Goal: Information Seeking & Learning: Stay updated

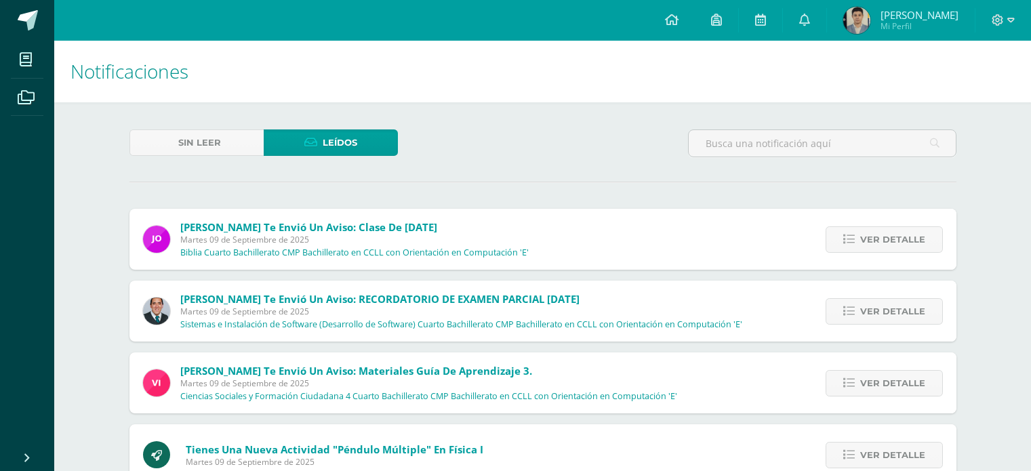
scroll to position [5280, 0]
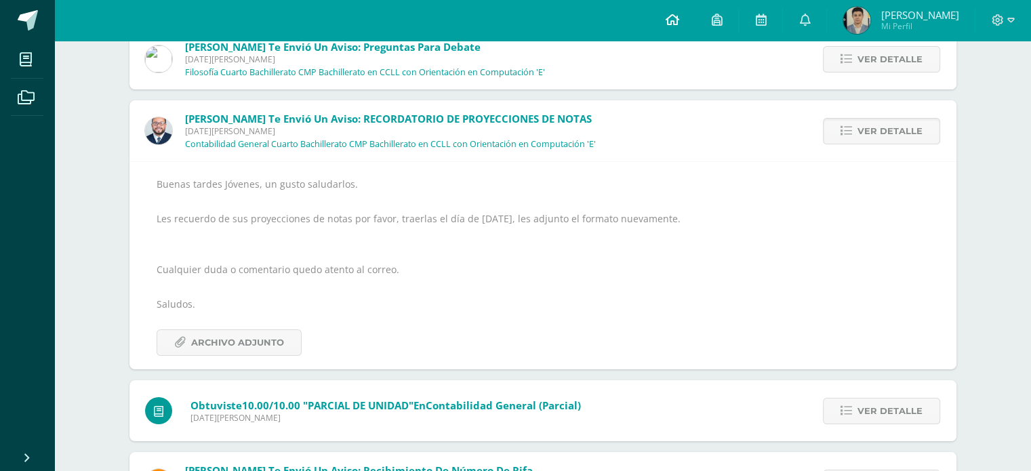
click at [678, 22] on icon at bounding box center [672, 20] width 14 height 12
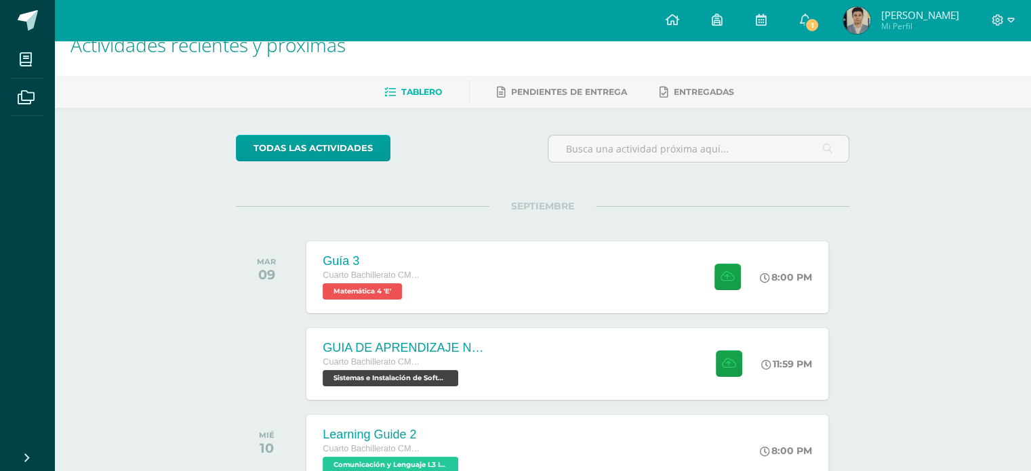
scroll to position [68, 0]
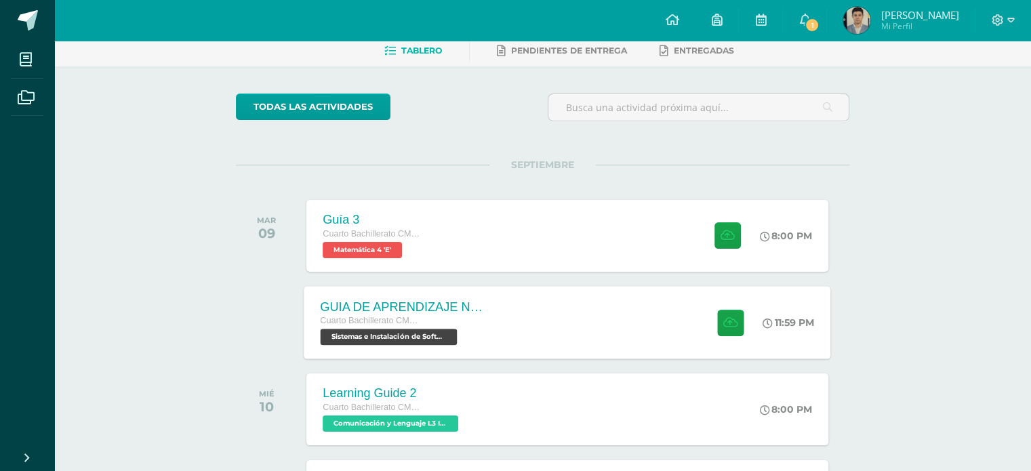
click at [517, 307] on div "GUIA DE APRENDIZAJE NO 3 / EJERCICIOS DE CICLOS EN PDF Cuarto Bachillerato CMP …" at bounding box center [567, 322] width 527 height 73
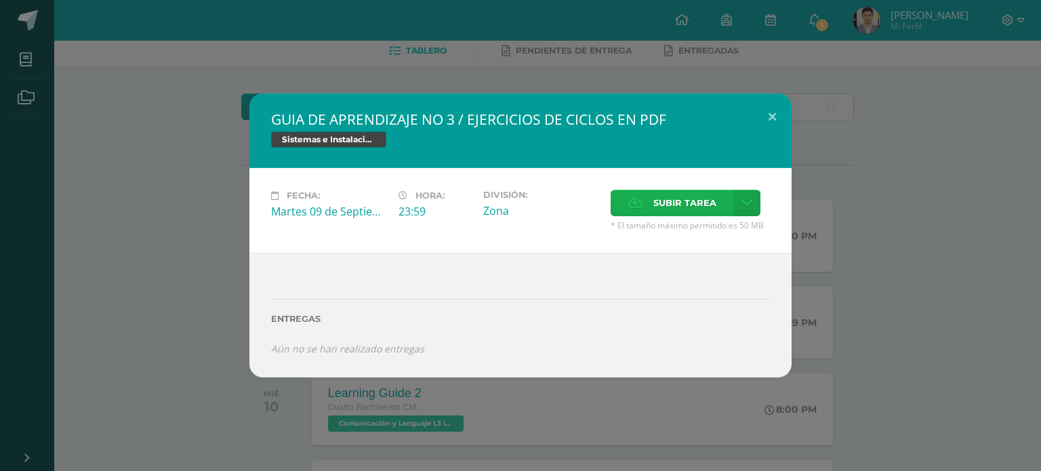
click at [623, 199] on label "Subir tarea" at bounding box center [672, 203] width 123 height 26
click at [0, 0] on input "Subir tarea" at bounding box center [0, 0] width 0 height 0
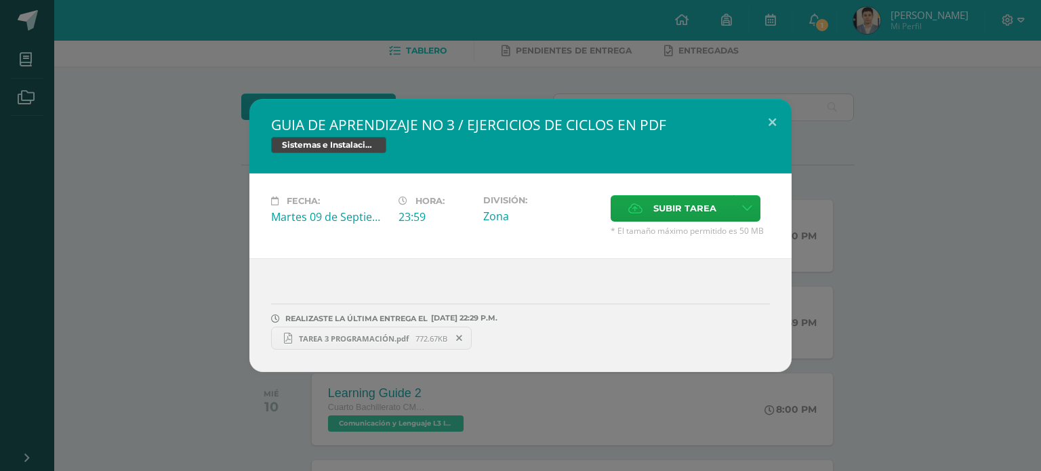
click at [921, 91] on div "GUIA DE APRENDIZAJE NO 3 / EJERCICIOS DE CICLOS EN PDF Sistemas e Instalación d…" at bounding box center [520, 235] width 1041 height 471
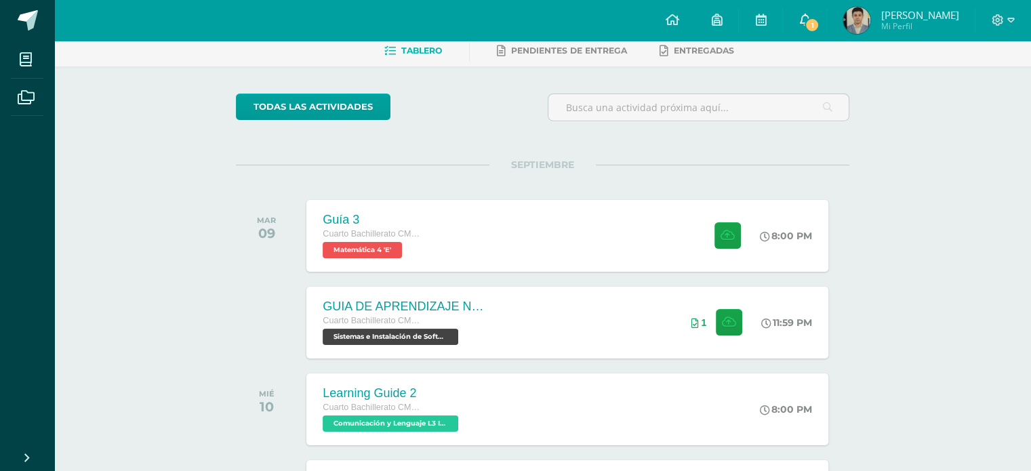
click at [808, 21] on span "1" at bounding box center [811, 25] width 15 height 15
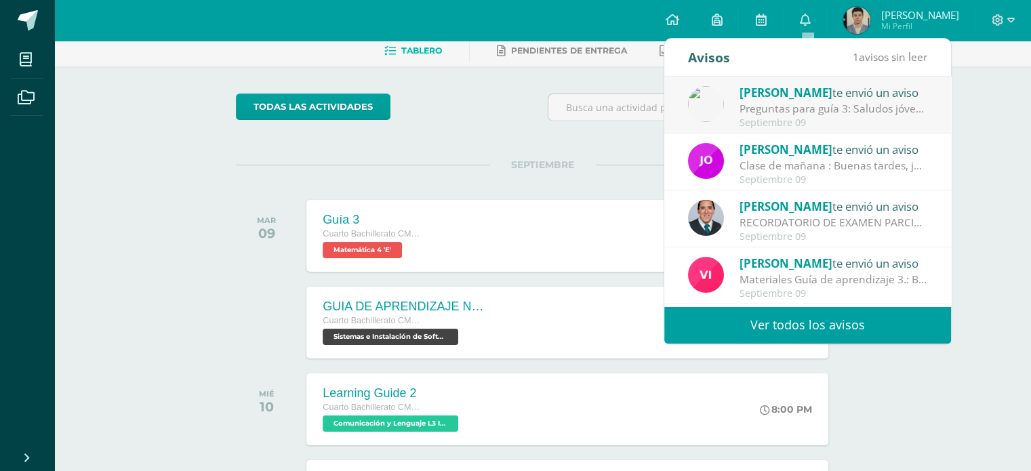
click at [802, 87] on span "[PERSON_NAME]" at bounding box center [785, 93] width 93 height 16
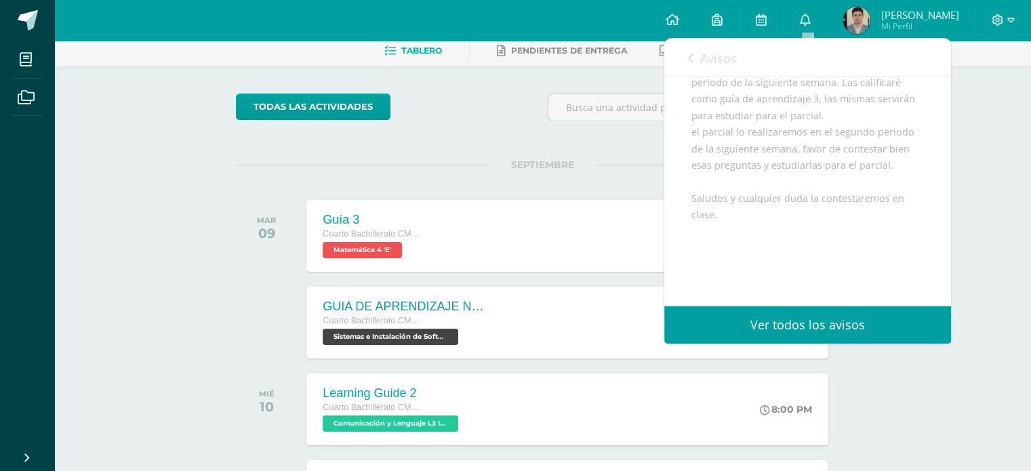
scroll to position [271, 0]
click at [772, 276] on span "Archivo Adjunto" at bounding box center [772, 263] width 93 height 25
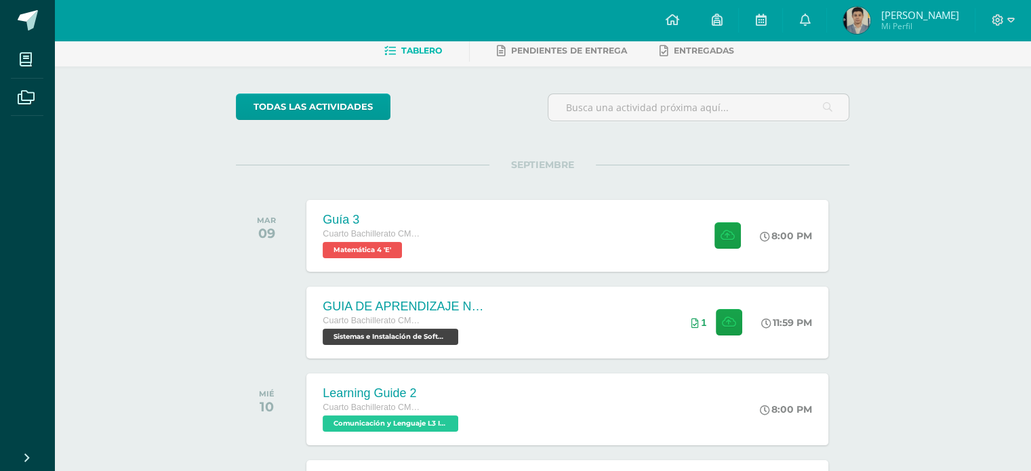
click at [409, 124] on div "todas las Actividades" at bounding box center [360, 113] width 260 height 39
click at [610, 255] on div "Guía 3 Cuarto Bachillerato CMP Bachillerato en CCLL con Orientación en Computac…" at bounding box center [567, 235] width 527 height 73
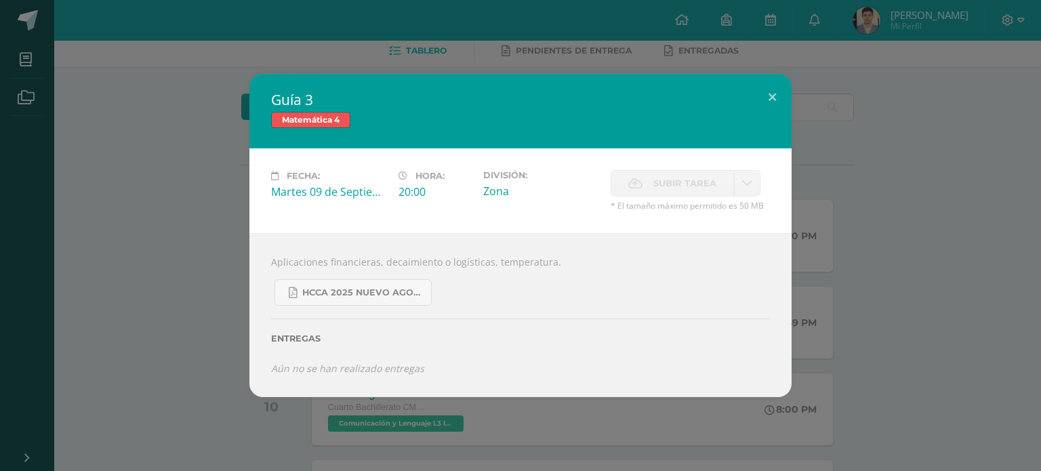
click at [884, 96] on div "Guía 3 Matemática 4 Fecha: [DATE] Hora: 20:00 División: Zona Cancelar" at bounding box center [520, 235] width 1030 height 323
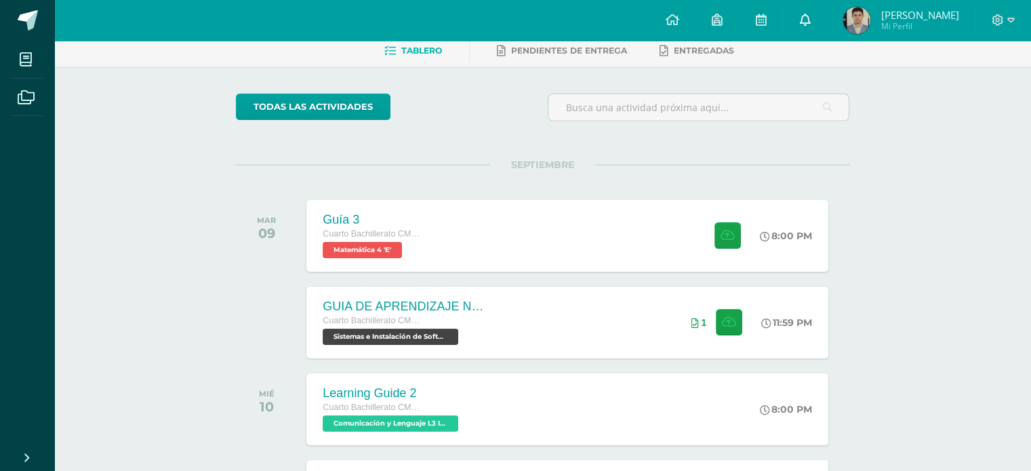
click at [814, 10] on link "0" at bounding box center [804, 20] width 43 height 41
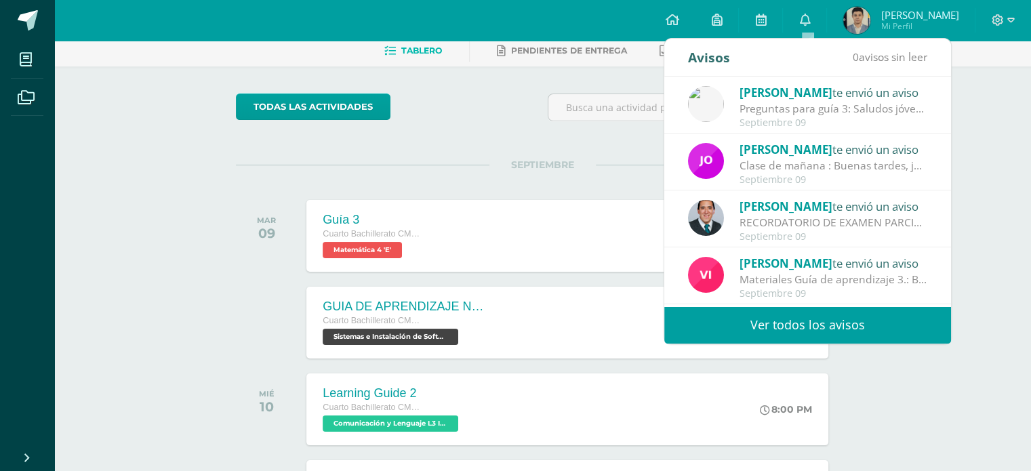
click at [785, 213] on span "[PERSON_NAME]" at bounding box center [785, 207] width 93 height 16
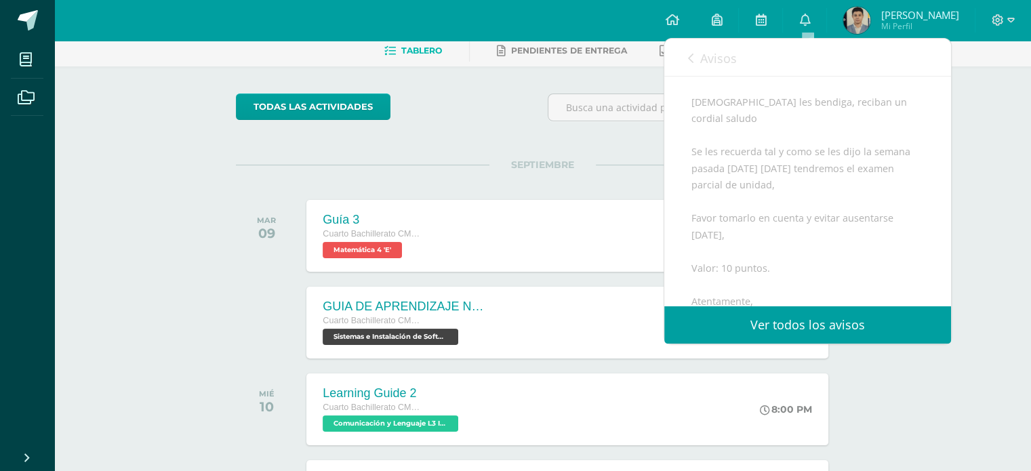
scroll to position [136, 0]
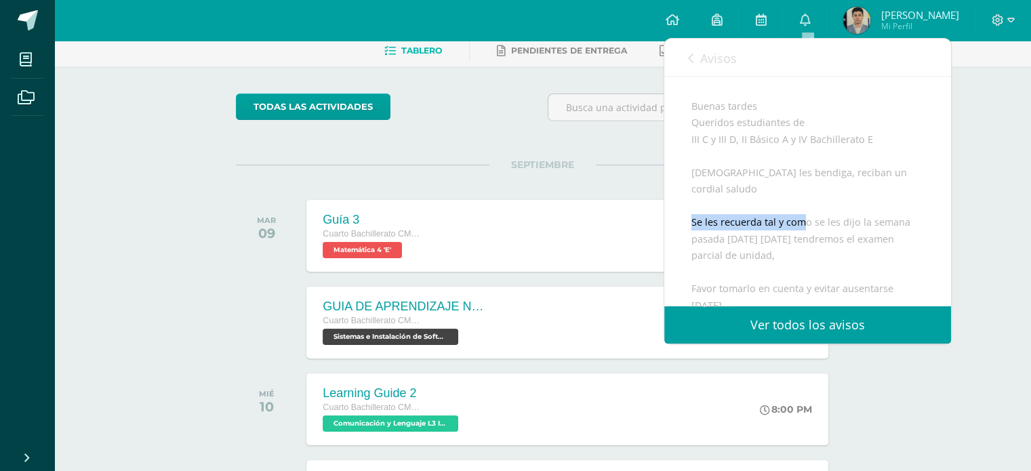
drag, startPoint x: 693, startPoint y: 226, endPoint x: 800, endPoint y: 224, distance: 107.1
click at [800, 224] on div "Buenas tardes Queridos estudiantes de III C y III D, II Básico A y IV Bachiller…" at bounding box center [807, 305] width 232 height 415
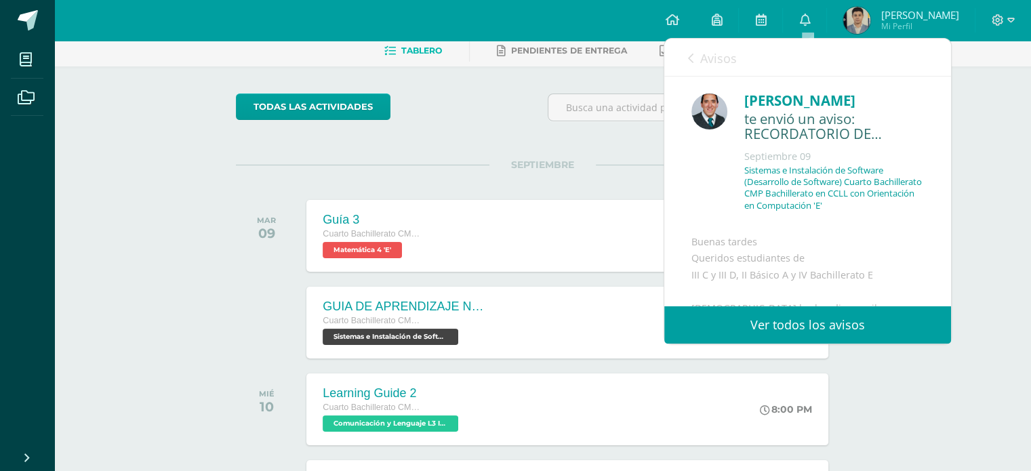
scroll to position [203, 0]
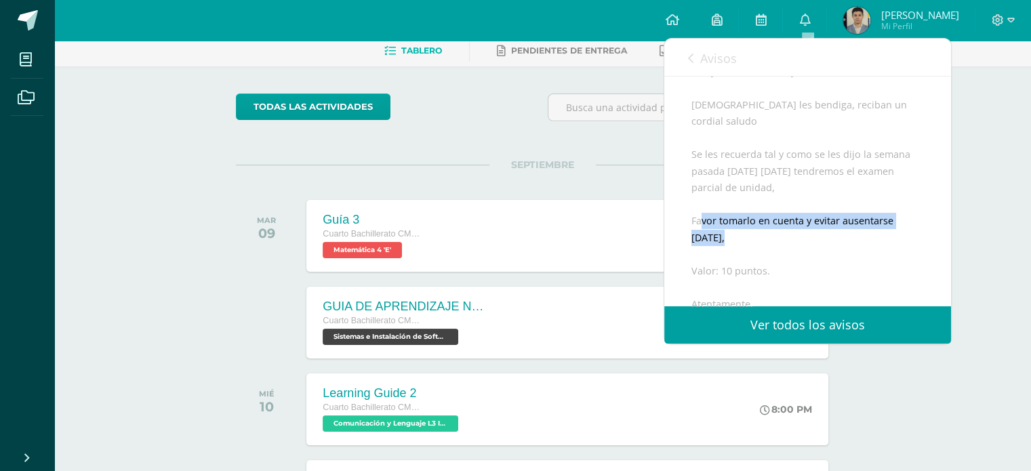
drag, startPoint x: 715, startPoint y: 220, endPoint x: 806, endPoint y: 239, distance: 92.6
click at [806, 239] on div "Buenas tardes Queridos estudiantes de III C y III D, II Básico A y IV Bachiller…" at bounding box center [807, 237] width 232 height 415
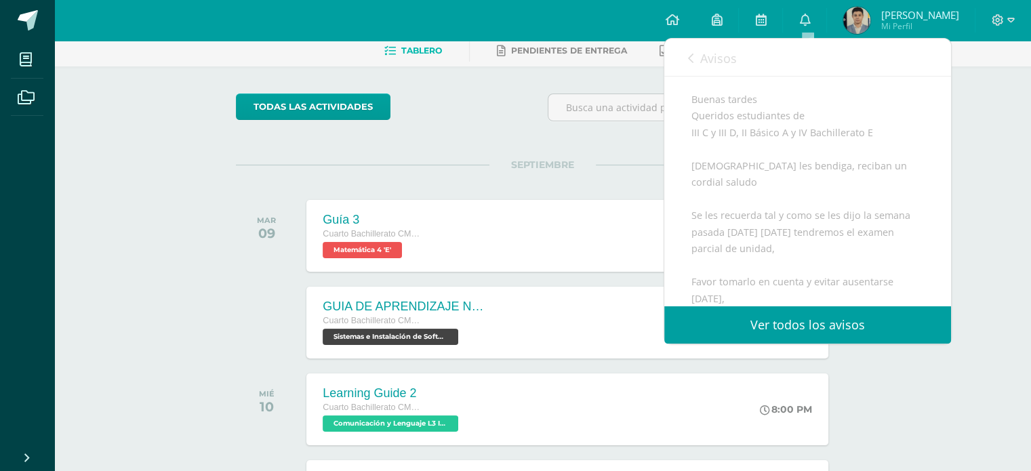
scroll to position [136, 0]
click at [716, 67] on link "Avisos" at bounding box center [712, 58] width 49 height 39
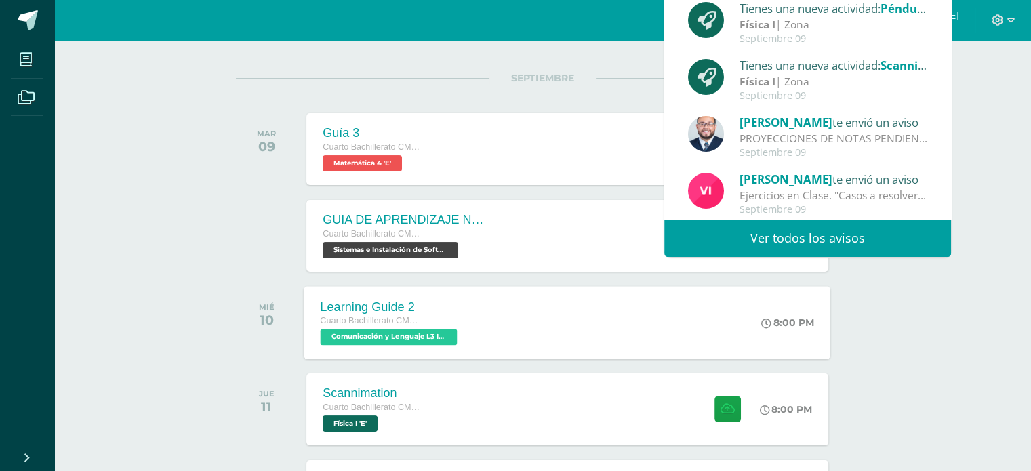
scroll to position [271, 0]
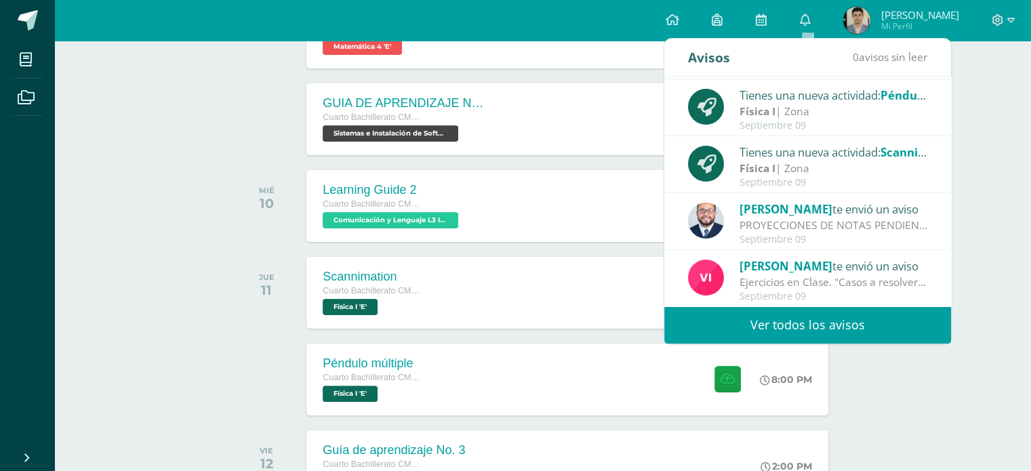
click at [780, 316] on link "Ver todos los avisos" at bounding box center [807, 324] width 287 height 37
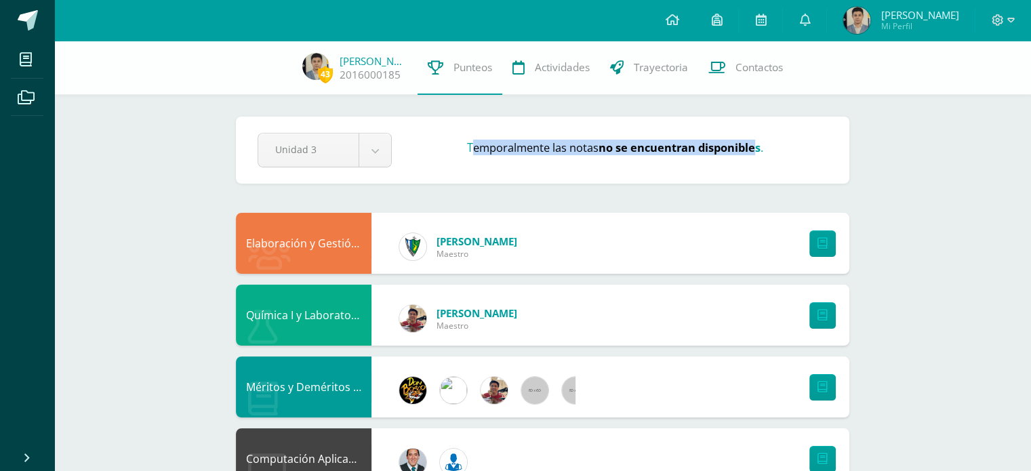
drag, startPoint x: 469, startPoint y: 151, endPoint x: 756, endPoint y: 140, distance: 287.5
click at [756, 140] on h3 "Temporalmente las notas no se encuentran disponibles ." at bounding box center [615, 148] width 296 height 16
click at [756, 140] on strong "no se encuentran disponibles" at bounding box center [679, 148] width 162 height 16
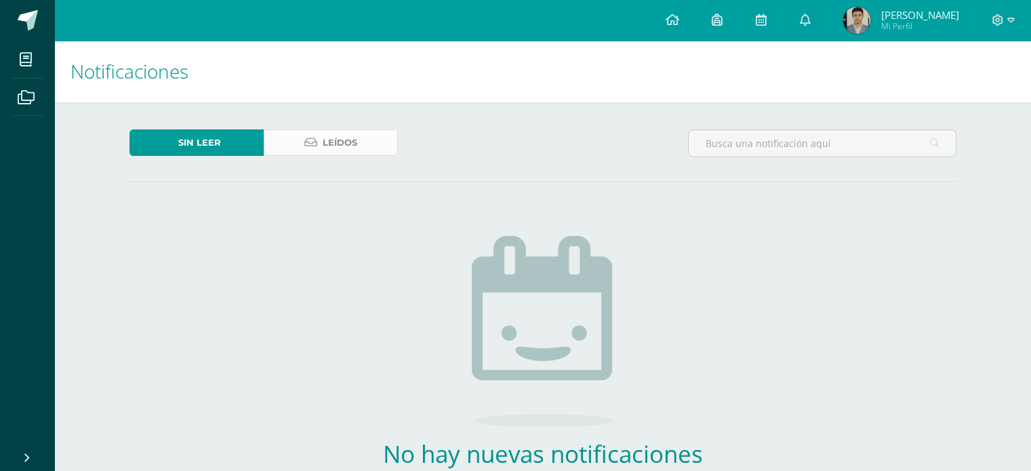
click at [279, 138] on link "Leídos" at bounding box center [331, 142] width 134 height 26
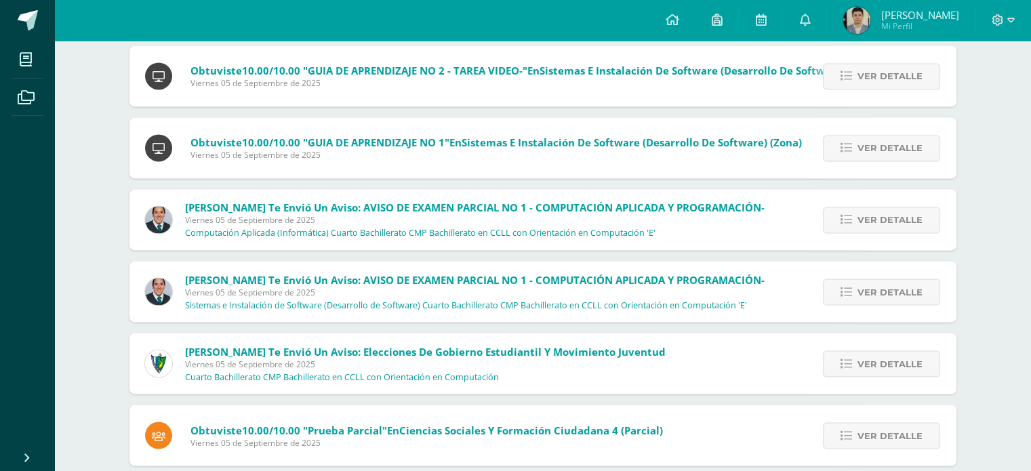
scroll to position [2339, 0]
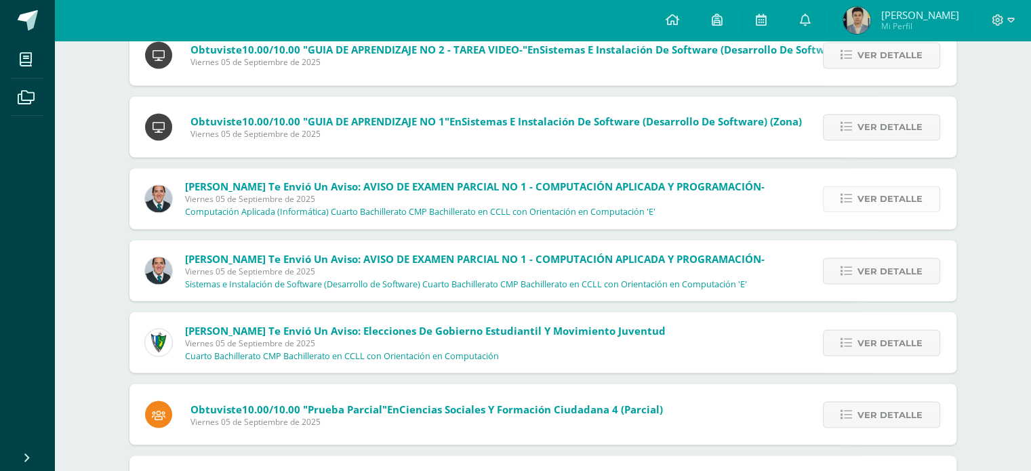
click at [831, 198] on link "Ver detalle" at bounding box center [881, 199] width 117 height 26
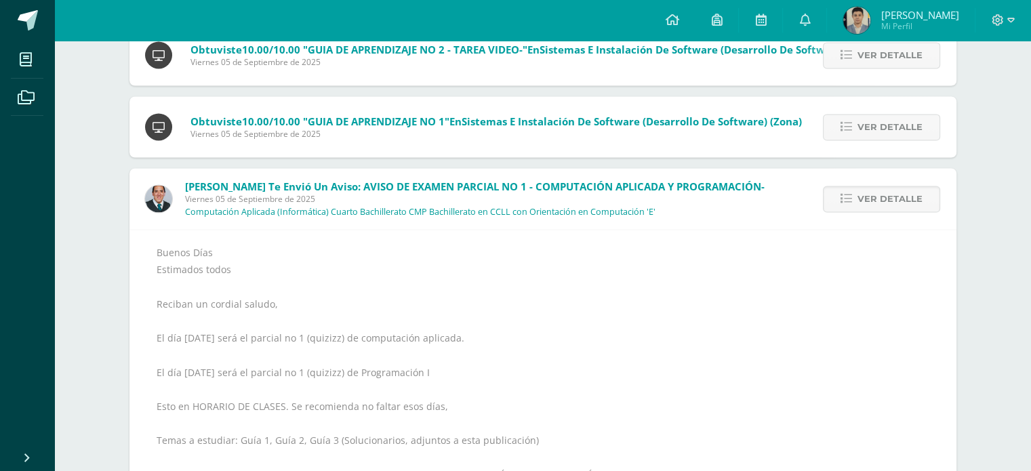
scroll to position [2407, 0]
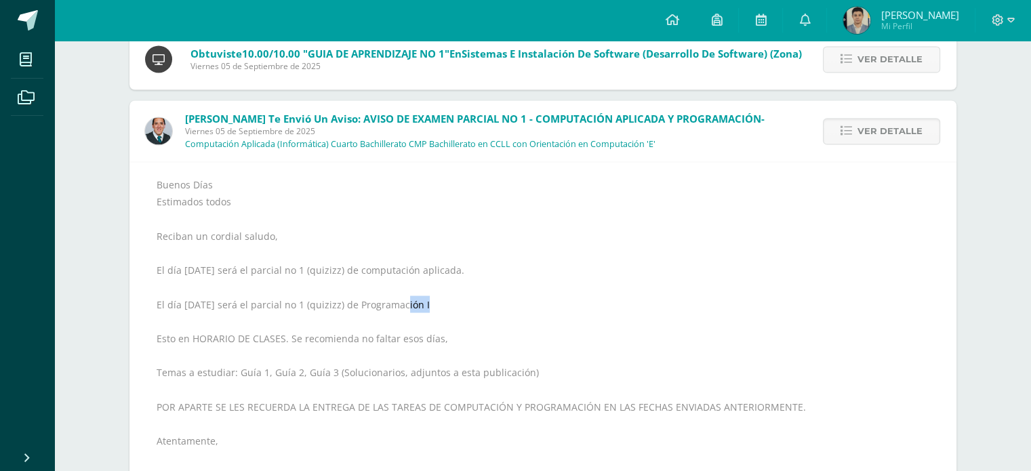
drag, startPoint x: 400, startPoint y: 305, endPoint x: 423, endPoint y: 305, distance: 23.0
click at [423, 305] on div "Buenos Días Estimados todos Reciban un cordial saludo, El día [DATE] será el pa…" at bounding box center [543, 356] width 772 height 360
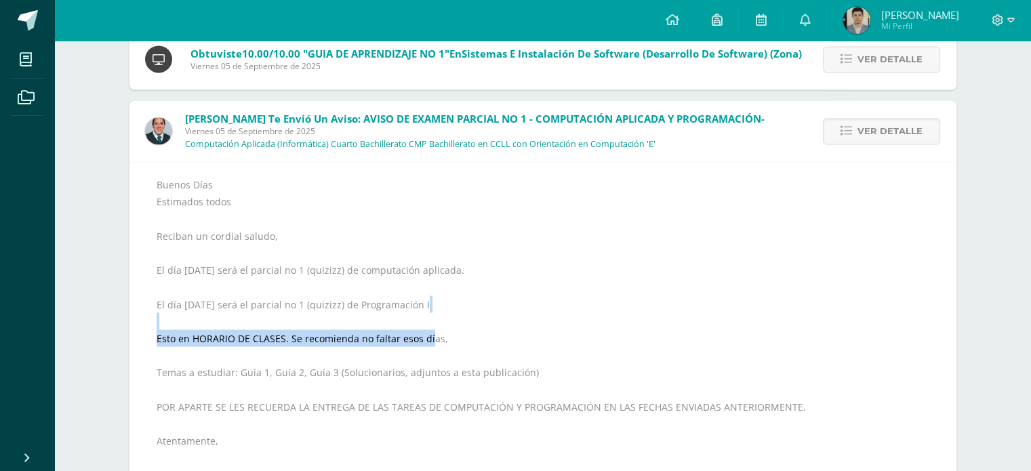
drag, startPoint x: 348, startPoint y: 329, endPoint x: 426, endPoint y: 335, distance: 78.2
click at [426, 335] on div "Buenos Días Estimados todos Reciban un cordial saludo, El día [DATE] será el pa…" at bounding box center [543, 356] width 772 height 360
drag, startPoint x: 426, startPoint y: 335, endPoint x: 180, endPoint y: 329, distance: 246.1
click at [180, 329] on div "Buenos Días Estimados todos Reciban un cordial saludo, El día [DATE] será el pa…" at bounding box center [543, 356] width 772 height 360
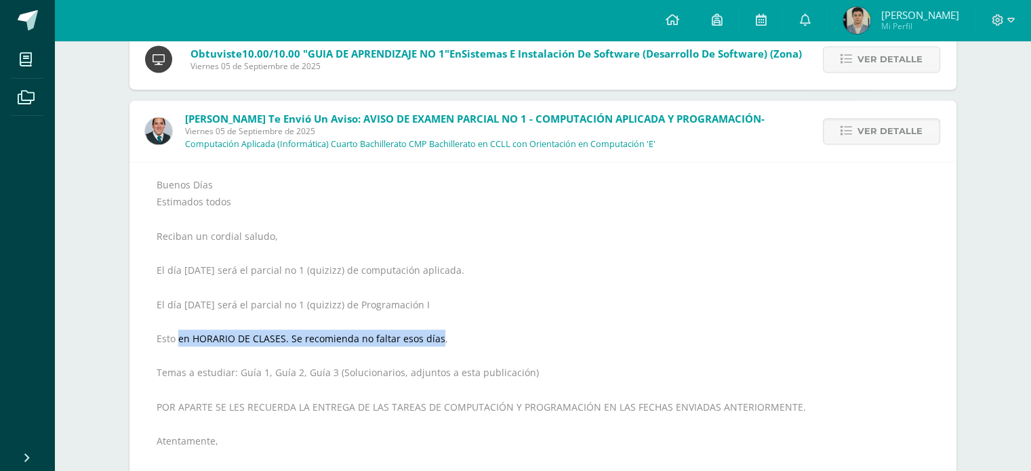
click at [179, 331] on div "Buenos Días Estimados todos Reciban un cordial saludo, El día [DATE] será el pa…" at bounding box center [543, 356] width 772 height 360
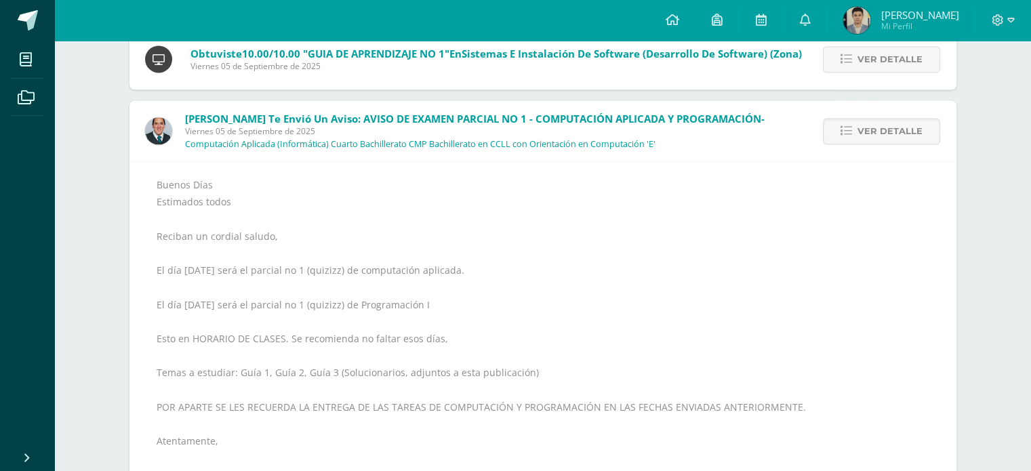
click at [163, 356] on div "Buenos Días Estimados todos Reciban un cordial saludo, El día [DATE] será el pa…" at bounding box center [543, 356] width 772 height 360
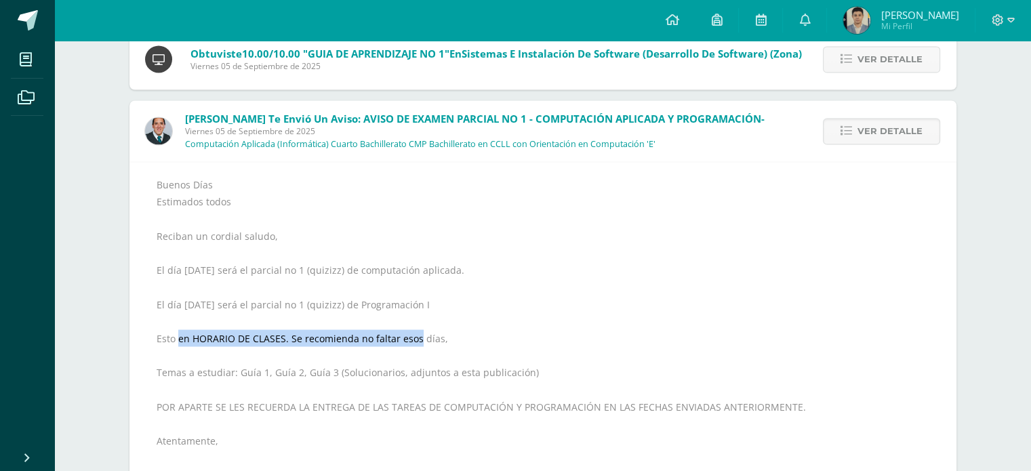
drag, startPoint x: 179, startPoint y: 336, endPoint x: 417, endPoint y: 339, distance: 237.9
click at [417, 339] on div "Buenos Días Estimados todos Reciban un cordial saludo, El día [DATE] será el pa…" at bounding box center [543, 356] width 772 height 360
drag, startPoint x: 417, startPoint y: 339, endPoint x: 180, endPoint y: 334, distance: 237.2
click at [180, 334] on div "Buenos Días Estimados todos Reciban un cordial saludo, El día [DATE] será el pa…" at bounding box center [543, 356] width 772 height 360
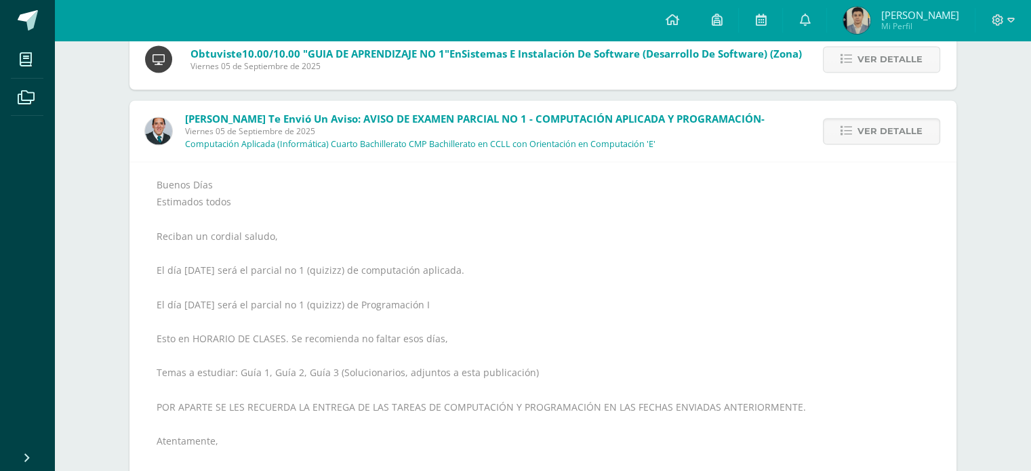
click at [302, 349] on div "Buenos Días Estimados todos Reciban un cordial saludo, El día [DATE] será el pa…" at bounding box center [543, 356] width 772 height 360
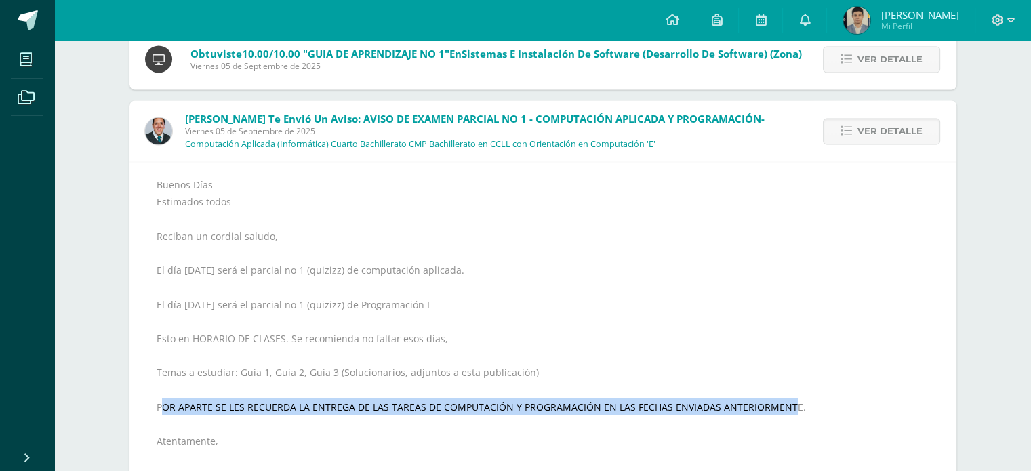
drag, startPoint x: 165, startPoint y: 405, endPoint x: 781, endPoint y: 409, distance: 616.0
click at [781, 409] on div "Buenos Días Estimados todos Reciban un cordial saludo, El día [DATE] será el pa…" at bounding box center [543, 356] width 772 height 360
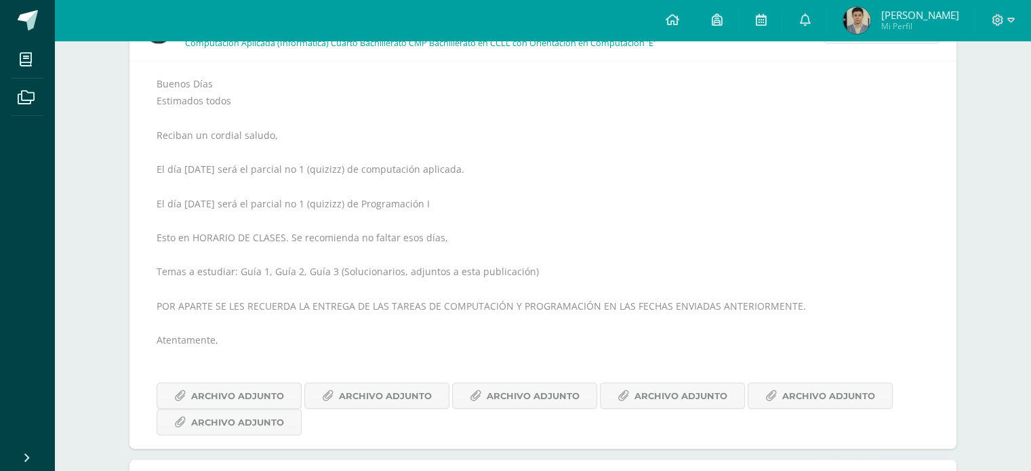
scroll to position [2475, 0]
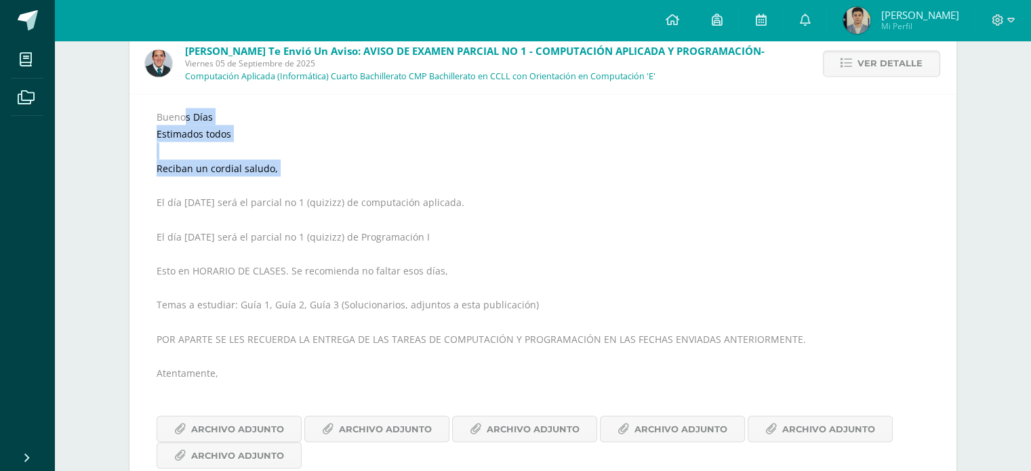
drag, startPoint x: 147, startPoint y: 106, endPoint x: 255, endPoint y: 182, distance: 131.4
click at [251, 177] on div "Buenos Días Estimados todos Reciban un cordial saludo, El día [DATE] será el pa…" at bounding box center [542, 288] width 827 height 388
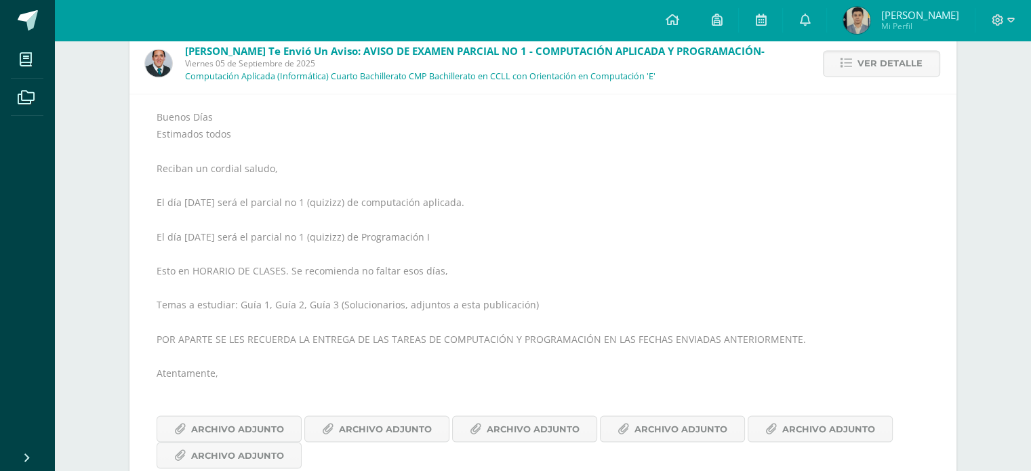
click at [272, 214] on div "Buenos Días Estimados todos Reciban un cordial saludo, El día [DATE] será el pa…" at bounding box center [543, 288] width 772 height 360
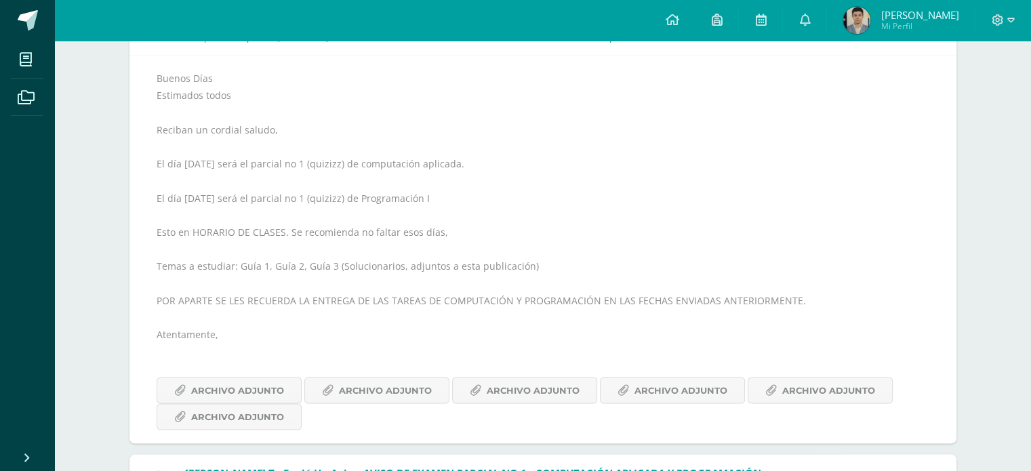
scroll to position [2542, 0]
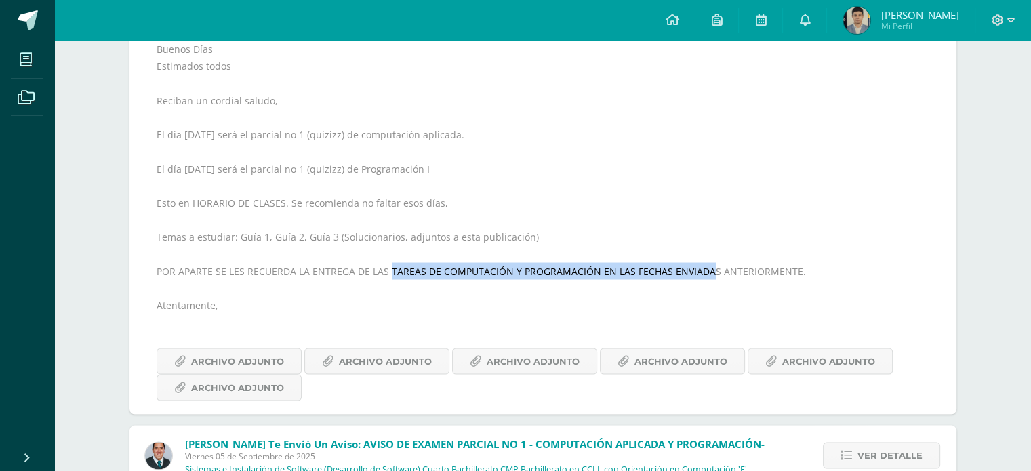
drag, startPoint x: 388, startPoint y: 266, endPoint x: 705, endPoint y: 271, distance: 317.2
click at [705, 271] on div "Buenos Días Estimados todos Reciban un cordial saludo, El día [DATE] será el pa…" at bounding box center [543, 220] width 772 height 360
